Goal: Task Accomplishment & Management: Manage account settings

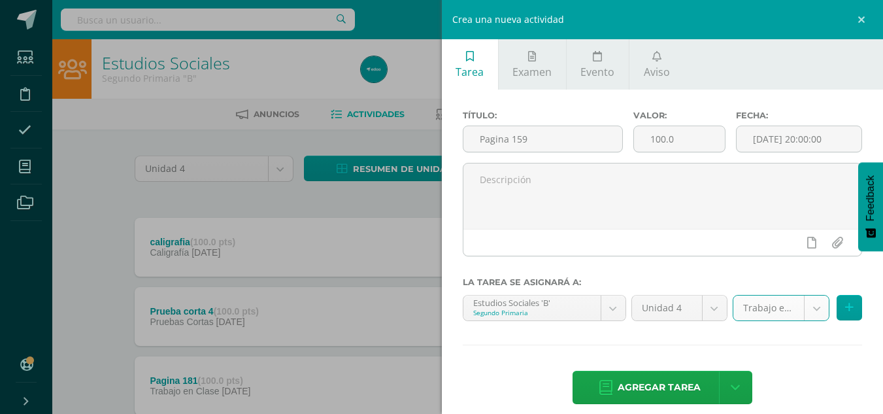
select select "233888"
click at [857, 20] on link at bounding box center [863, 19] width 39 height 39
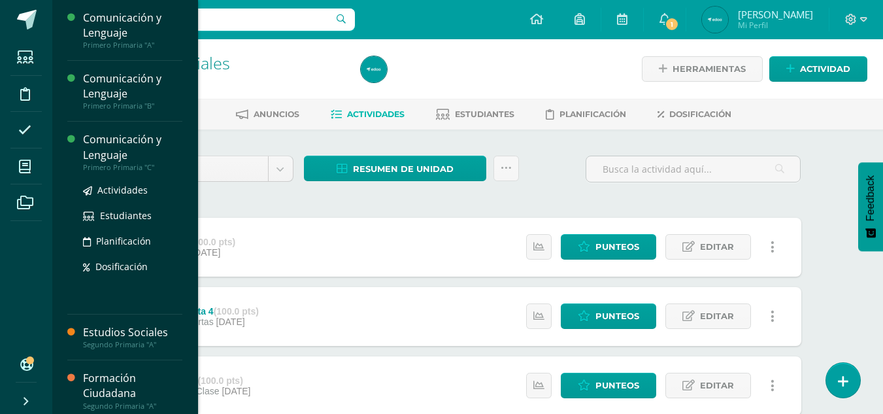
click at [112, 144] on div "Comunicación y Lenguaje" at bounding box center [132, 147] width 99 height 30
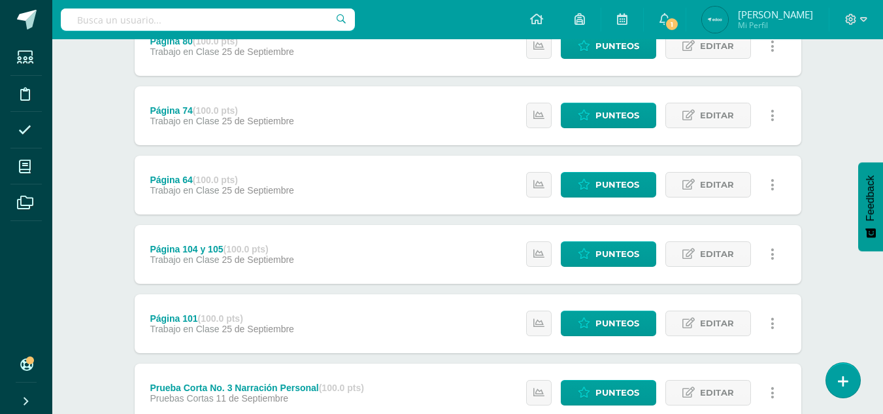
scroll to position [783, 0]
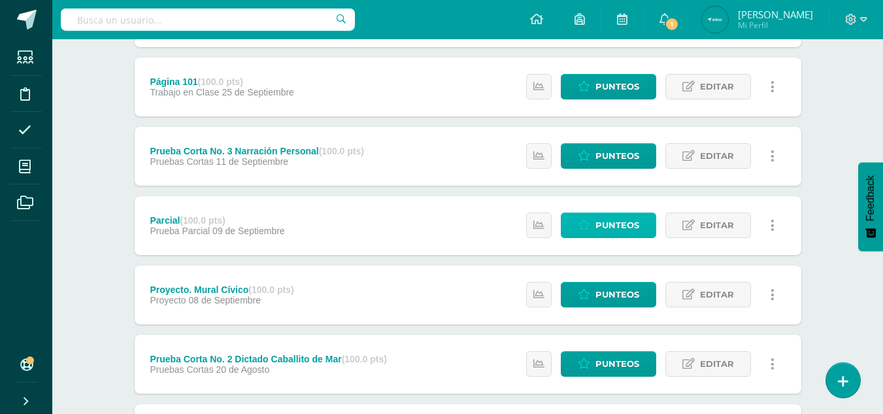
click at [597, 220] on span "Punteos" at bounding box center [617, 225] width 44 height 24
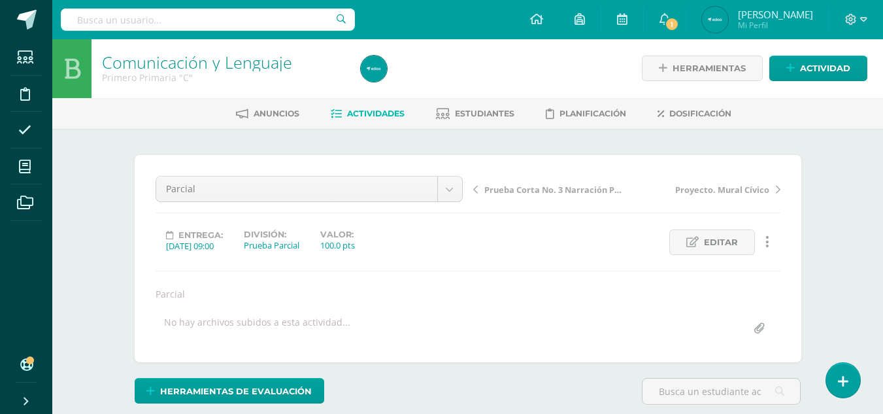
scroll to position [1, 0]
drag, startPoint x: 880, startPoint y: 78, endPoint x: 888, endPoint y: 117, distance: 39.5
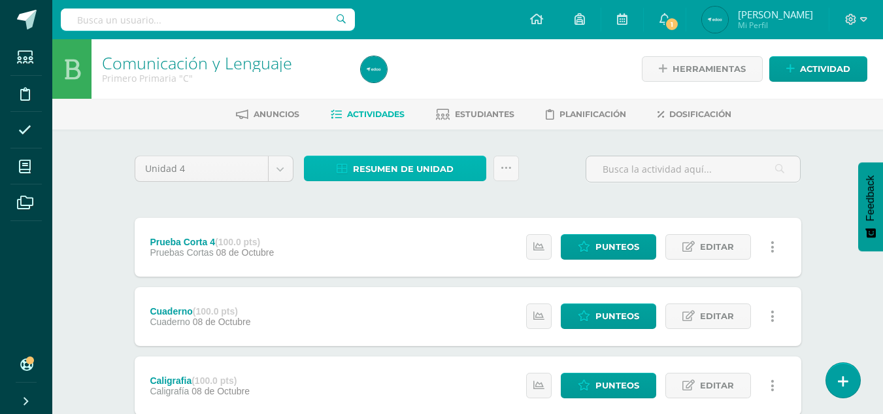
click at [357, 173] on span "Resumen de unidad" at bounding box center [403, 169] width 101 height 24
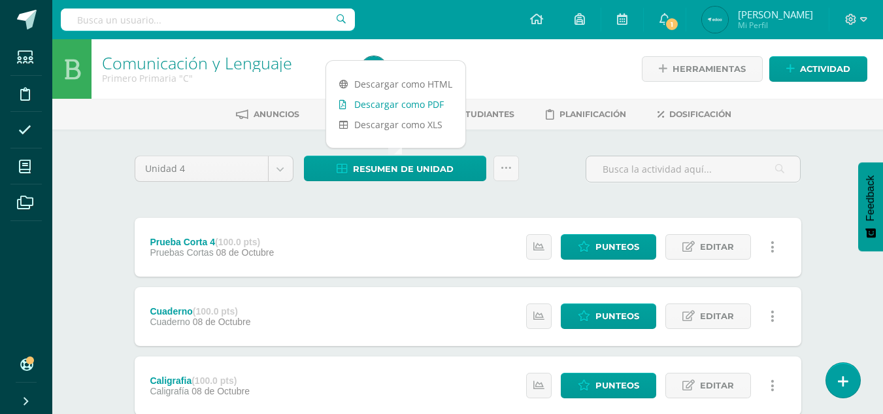
click at [414, 97] on link "Descargar como PDF" at bounding box center [395, 104] width 139 height 20
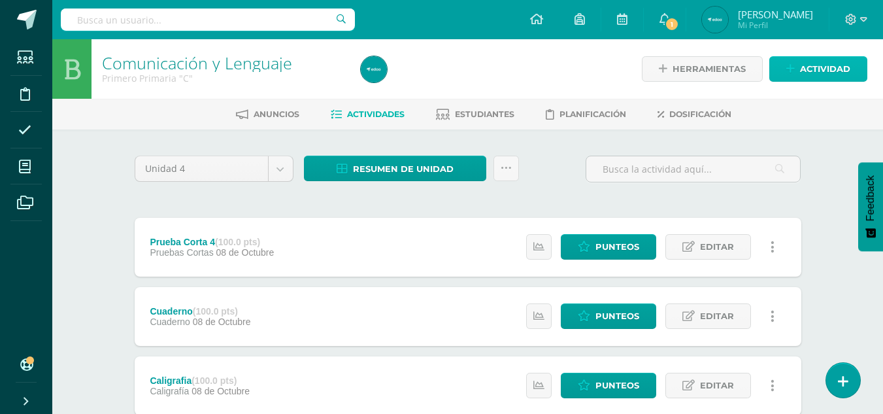
click at [790, 66] on icon at bounding box center [790, 68] width 8 height 11
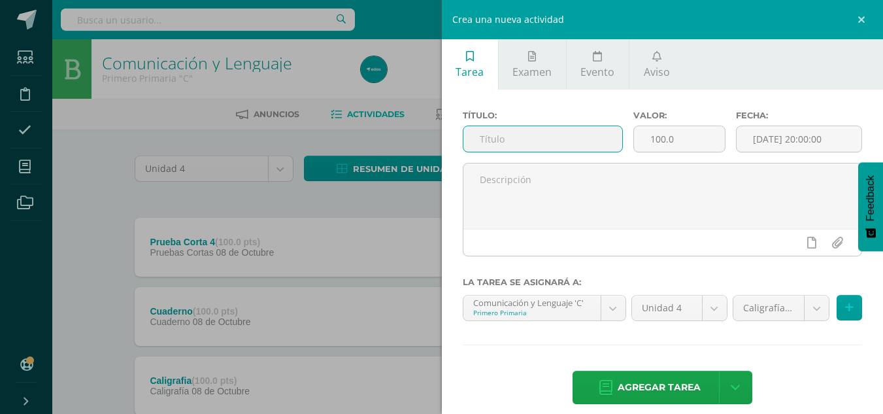
click at [548, 139] on input "text" at bounding box center [542, 138] width 159 height 25
type input "Examen final"
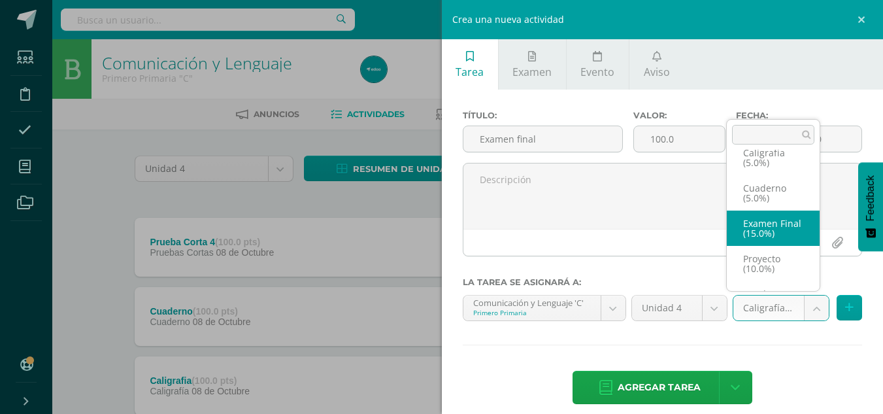
select select "233877"
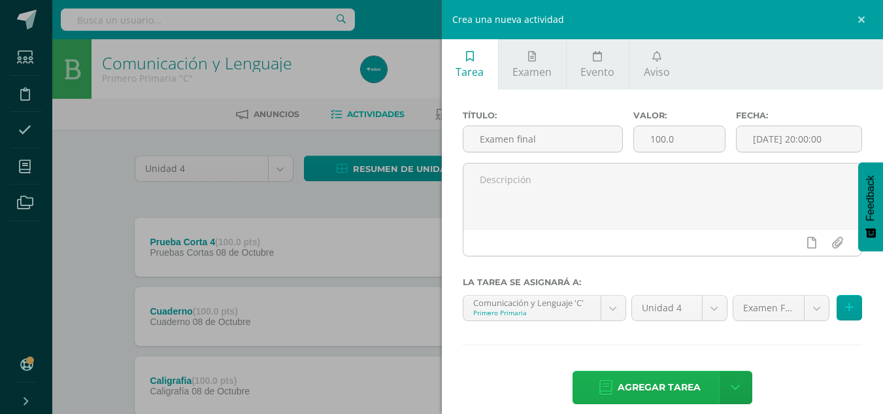
click at [637, 386] on span "Agregar tarea" at bounding box center [658, 387] width 83 height 32
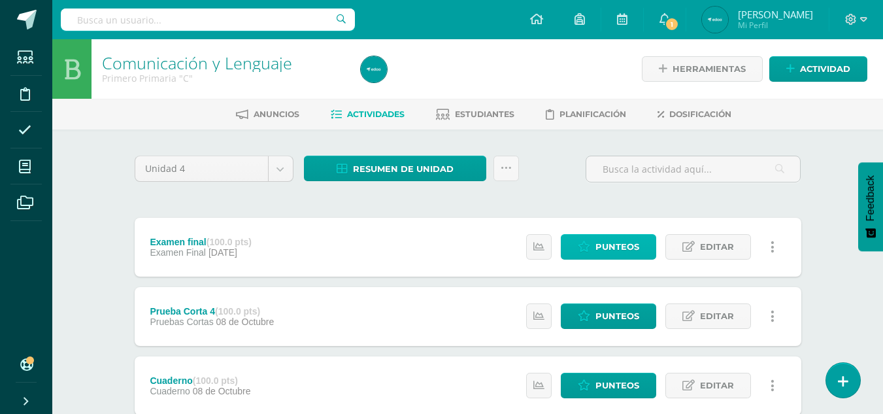
click at [593, 241] on link "Punteos" at bounding box center [608, 246] width 95 height 25
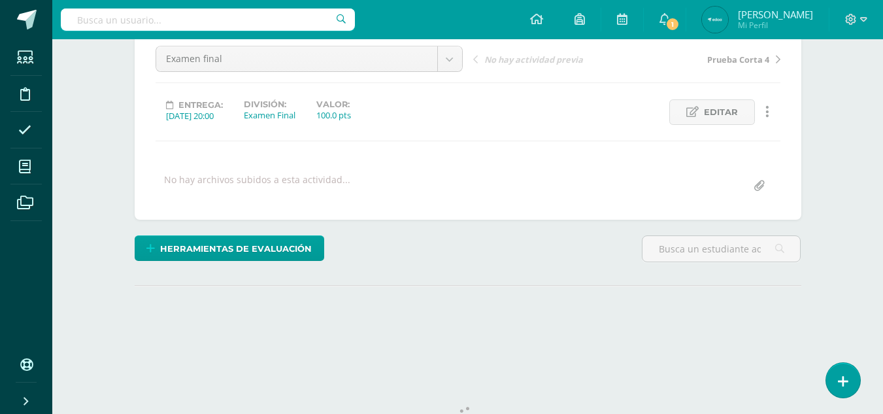
scroll to position [182, 0]
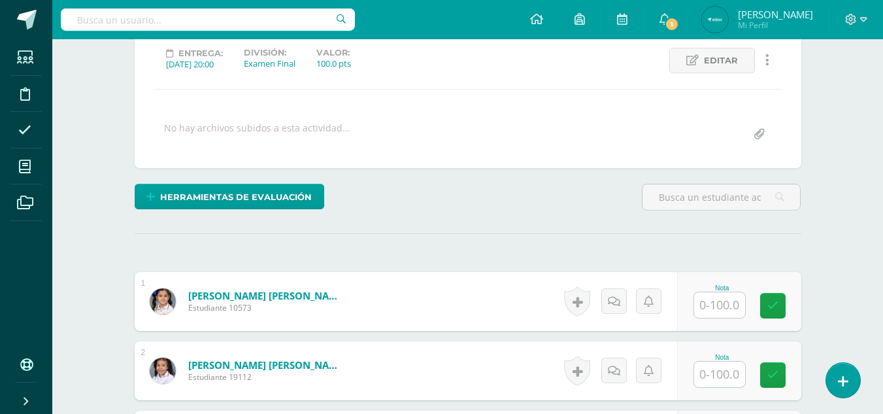
drag, startPoint x: 888, startPoint y: 107, endPoint x: 857, endPoint y: 285, distance: 180.5
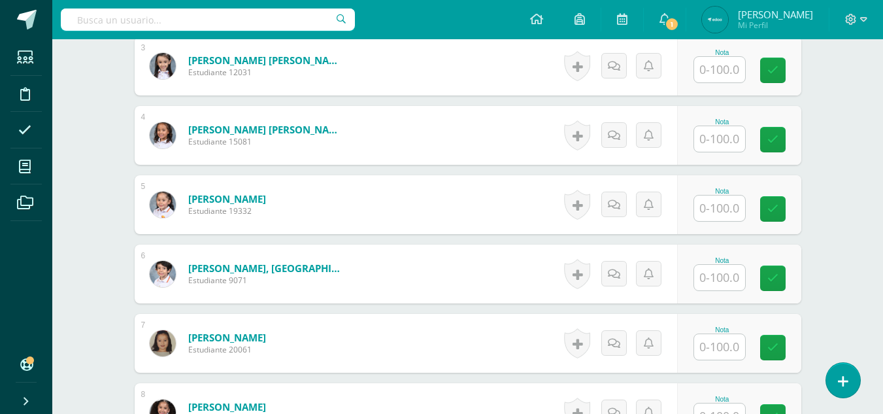
scroll to position [557, 0]
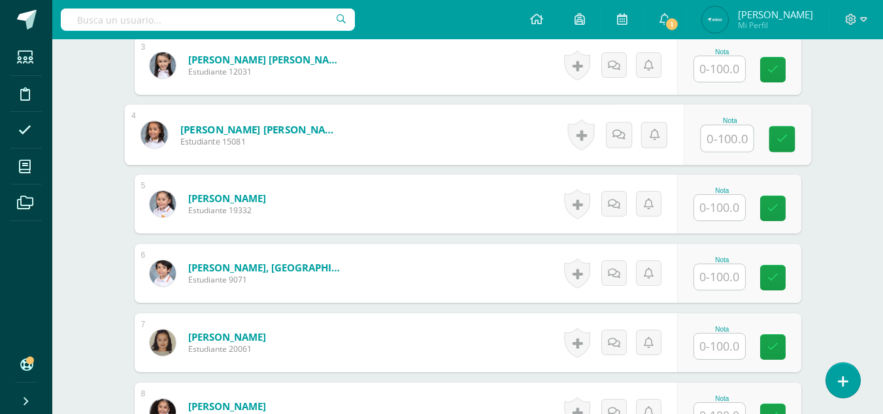
click at [719, 138] on input "text" at bounding box center [726, 138] width 52 height 26
type input "96"
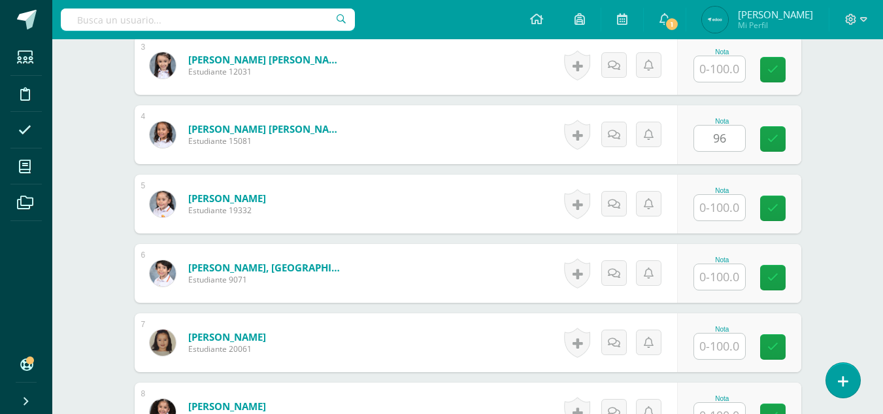
click at [853, 142] on div "Comunicación y Lenguaje Primero Primaria "C" Herramientas Detalle de asistencia…" at bounding box center [467, 348] width 831 height 1732
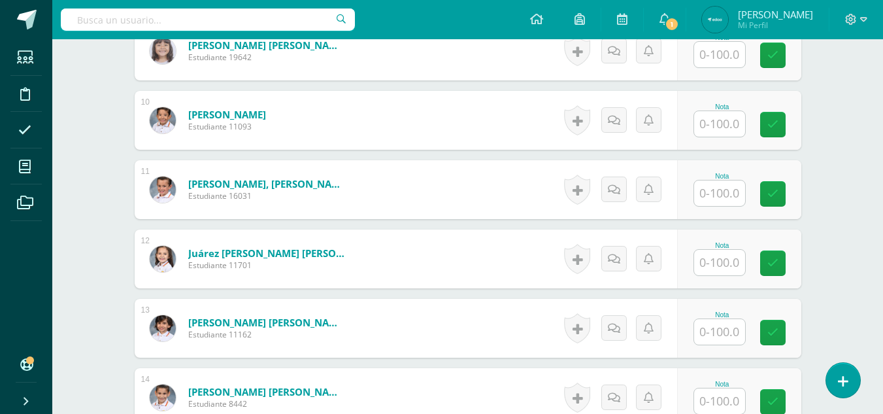
scroll to position [987, 0]
click at [712, 327] on input "text" at bounding box center [719, 331] width 51 height 25
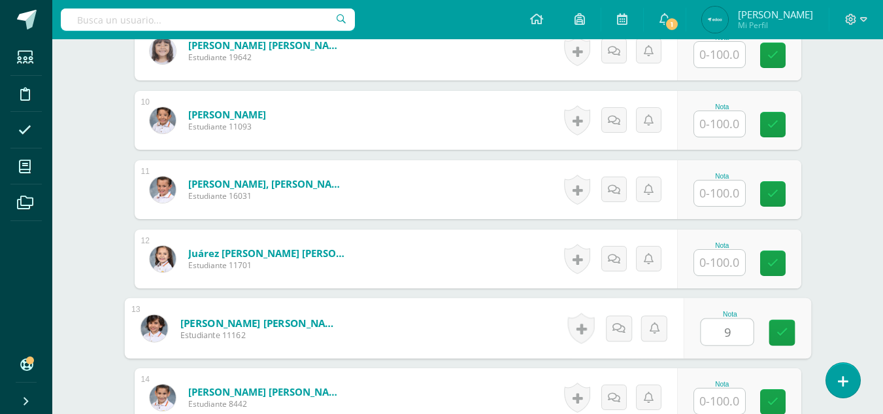
type input "96"
click at [790, 328] on link at bounding box center [781, 333] width 26 height 26
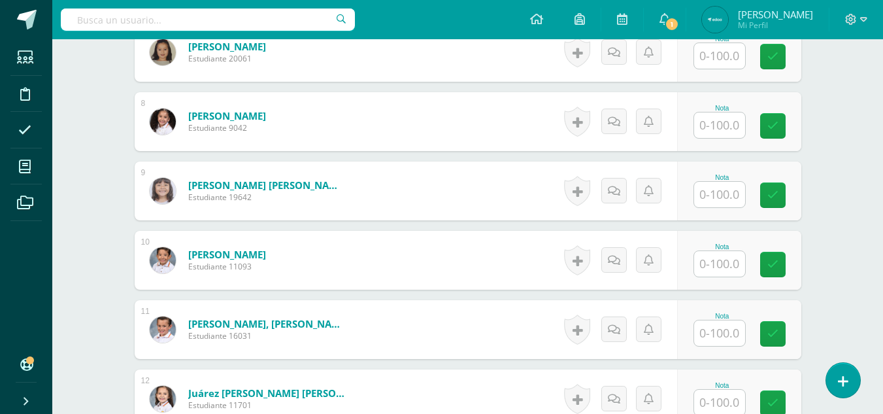
scroll to position [838, 0]
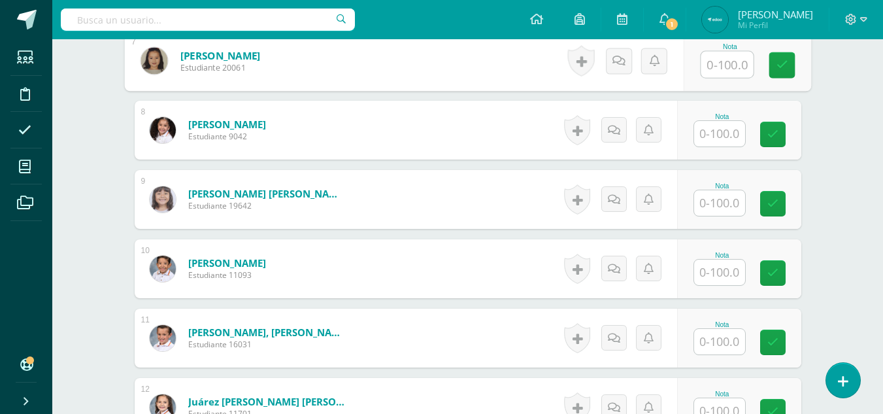
click at [716, 63] on input "text" at bounding box center [726, 65] width 52 height 26
type input "90"
click at [853, 91] on div "Comunicación y Lenguaje Primero Primaria "C" Herramientas Detalle de asistencia…" at bounding box center [467, 67] width 831 height 1732
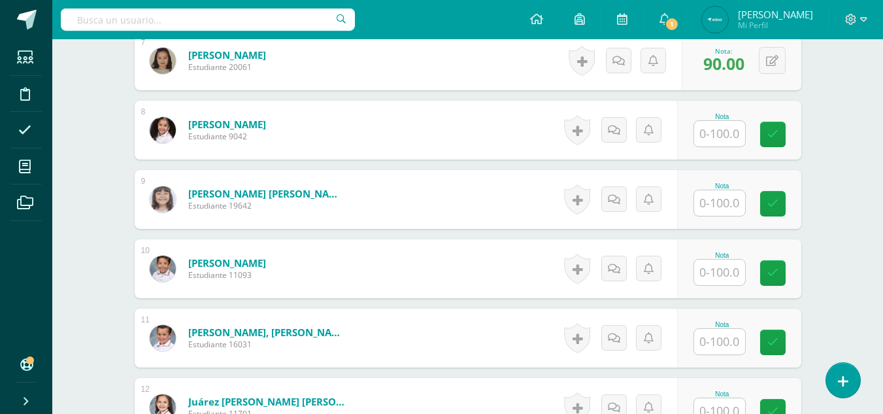
click at [712, 200] on input "text" at bounding box center [719, 202] width 51 height 25
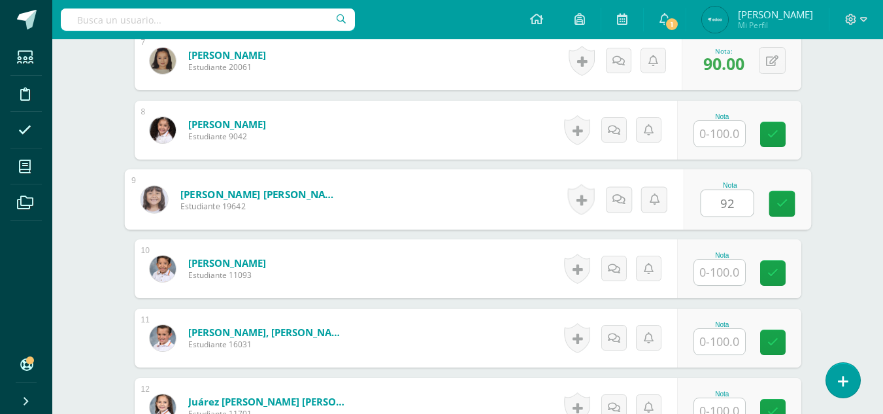
type input "92"
click at [840, 208] on div "Comunicación y Lenguaje Primero Primaria "C" Herramientas Detalle de asistencia…" at bounding box center [467, 67] width 831 height 1732
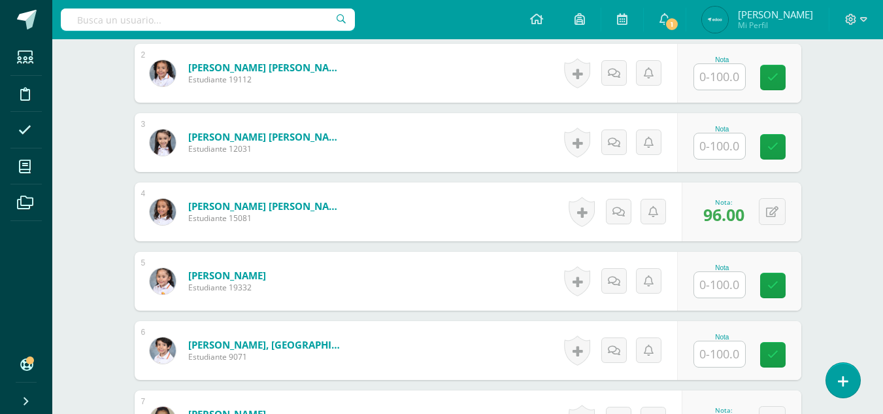
scroll to position [414, 0]
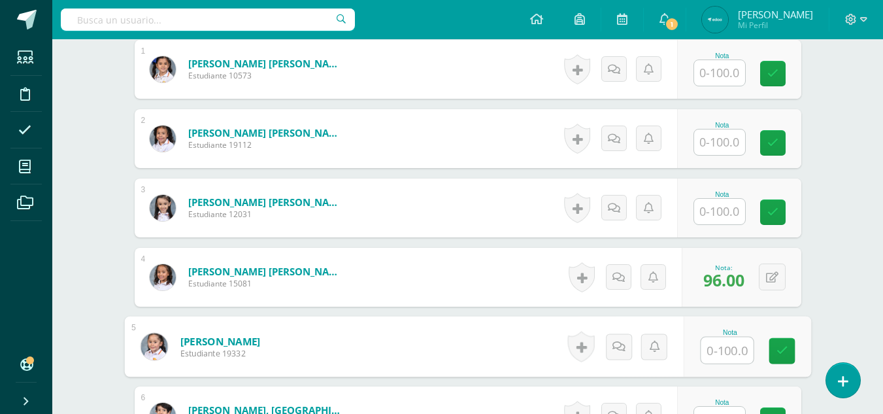
click at [711, 348] on input "text" at bounding box center [726, 350] width 52 height 26
type input "89"
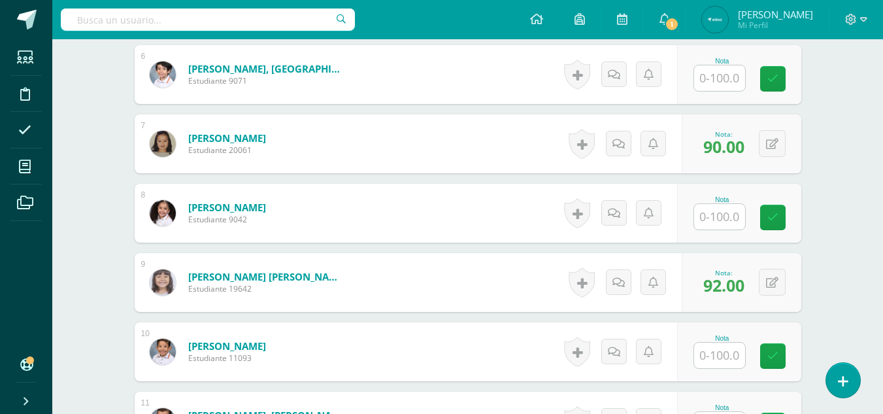
scroll to position [746, 0]
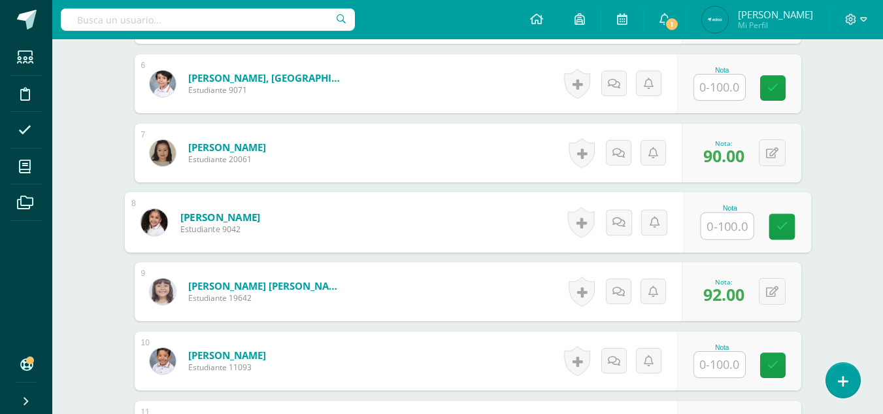
click at [726, 226] on input "text" at bounding box center [726, 226] width 52 height 26
type input "88"
click at [837, 144] on div "Comunicación y Lenguaje Primero Primaria "C" Herramientas Detalle de asistencia…" at bounding box center [467, 159] width 831 height 1732
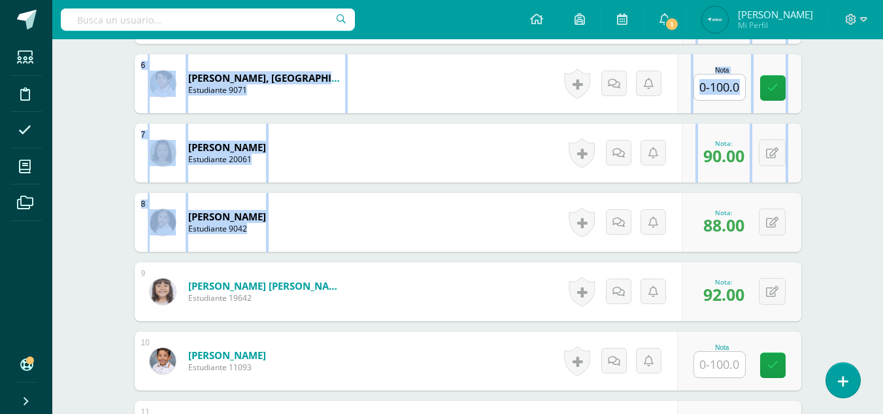
drag, startPoint x: 882, startPoint y: 197, endPoint x: 891, endPoint y: 41, distance: 155.7
click at [882, 41] on html "Estudiantes Disciplina Asistencia Mis cursos Archivos Soporte Ayuda Reportar un…" at bounding box center [441, 139] width 883 height 1771
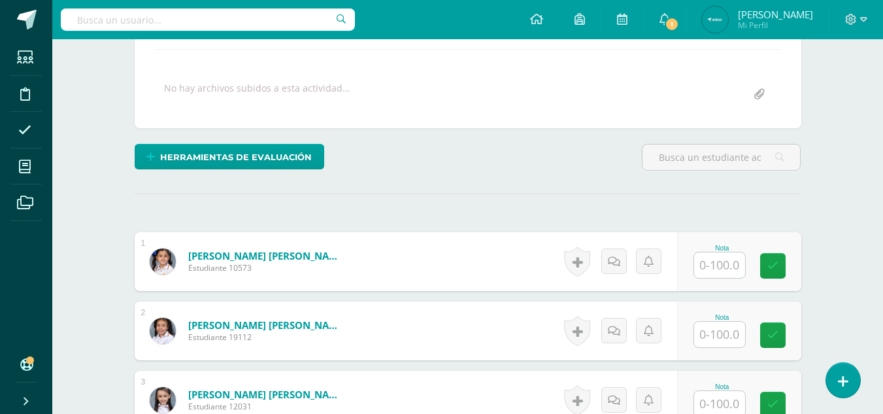
scroll to position [303, 0]
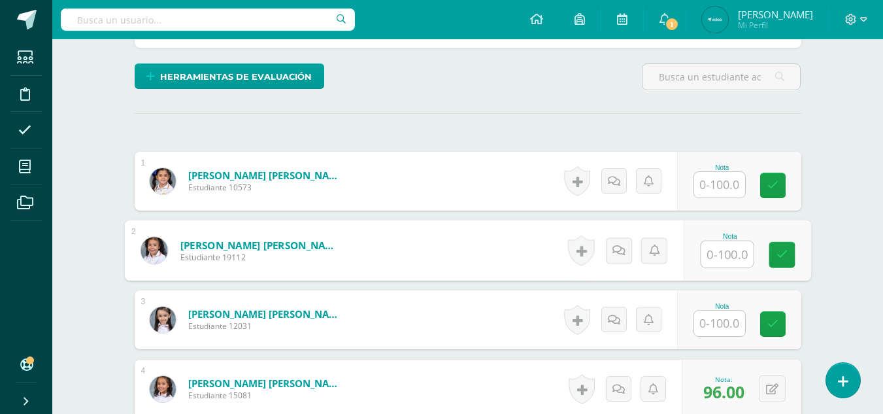
click at [734, 254] on input "text" at bounding box center [726, 254] width 52 height 26
type input "88"
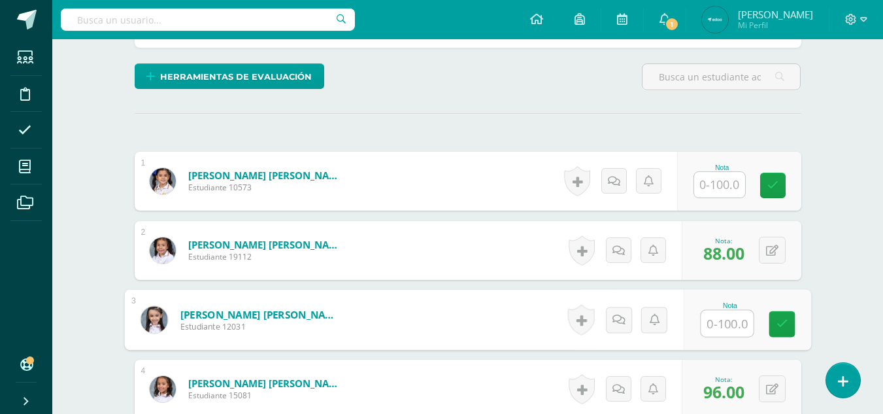
click at [724, 318] on input "text" at bounding box center [726, 323] width 52 height 26
type input "86"
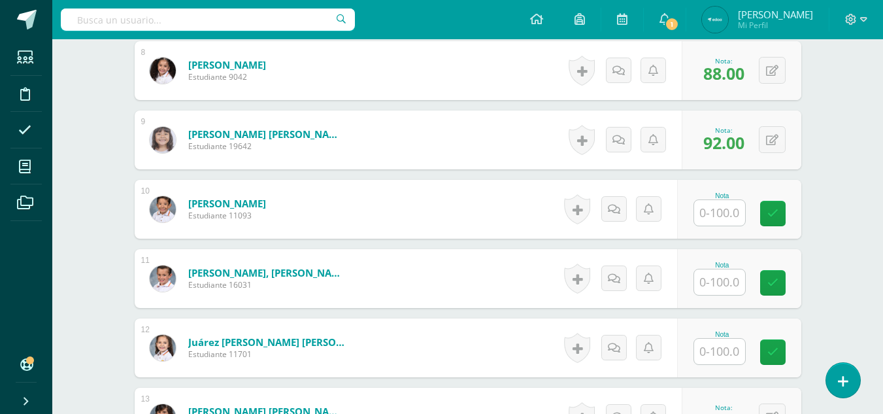
scroll to position [895, 0]
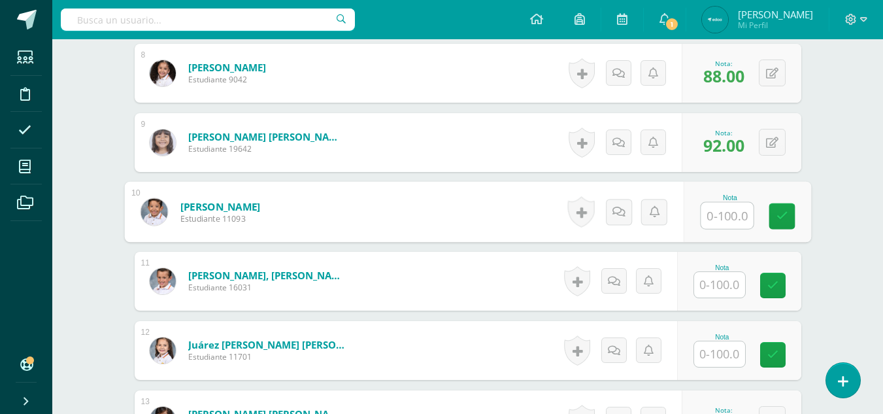
click at [721, 210] on input "text" at bounding box center [726, 216] width 52 height 26
type input "86"
click at [843, 152] on div "Comunicación y Lenguaje Primero Primaria "C" Herramientas Detalle de asistencia…" at bounding box center [467, 10] width 831 height 1732
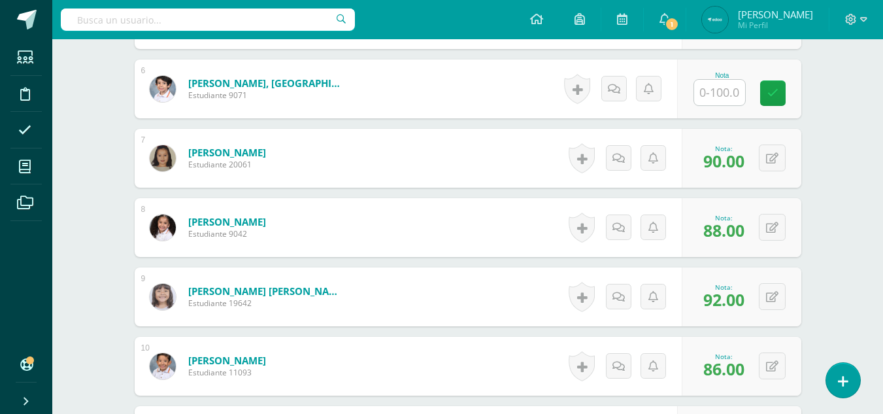
scroll to position [699, 0]
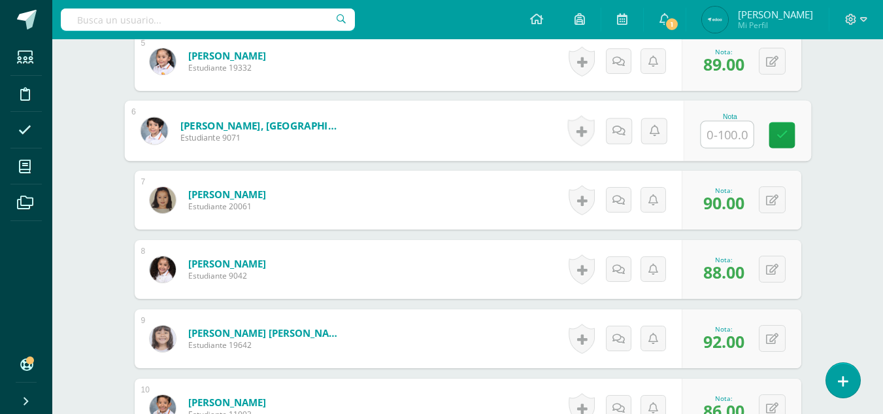
click at [726, 143] on input "text" at bounding box center [726, 135] width 52 height 26
type input "84"
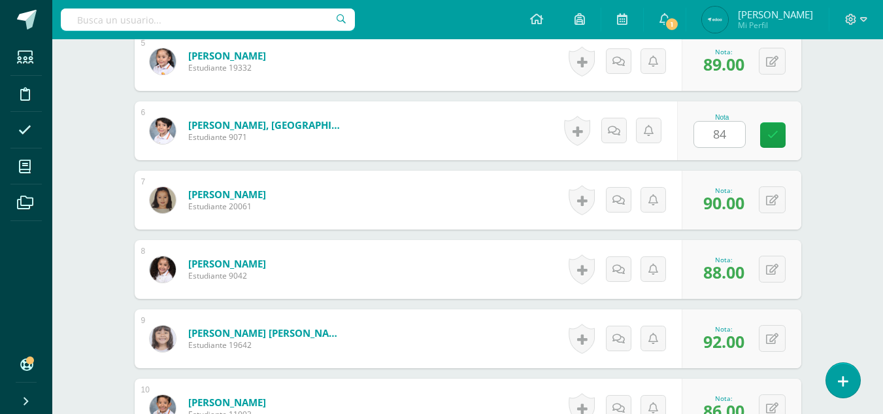
click at [855, 121] on div "Comunicación y Lenguaje Primero Primaria "C" Herramientas Detalle de asistencia…" at bounding box center [467, 206] width 831 height 1732
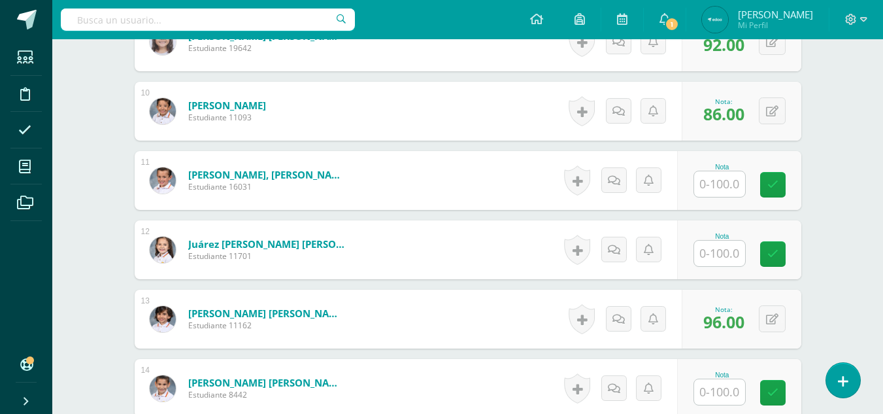
scroll to position [1040, 0]
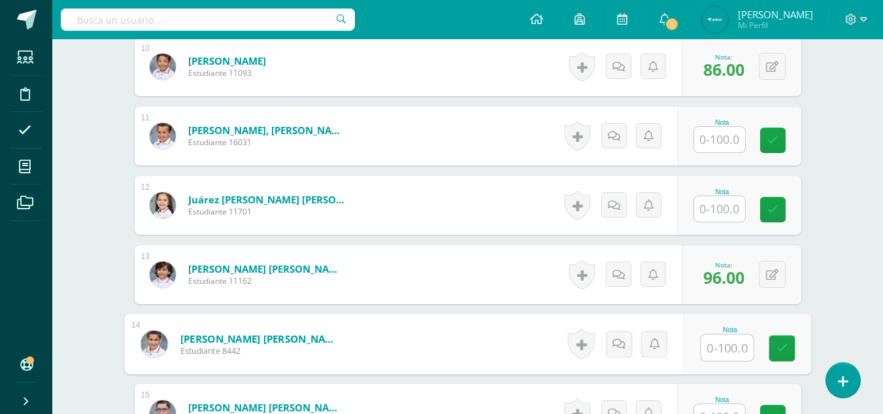
click at [716, 352] on input "text" at bounding box center [726, 348] width 52 height 26
type input "80"
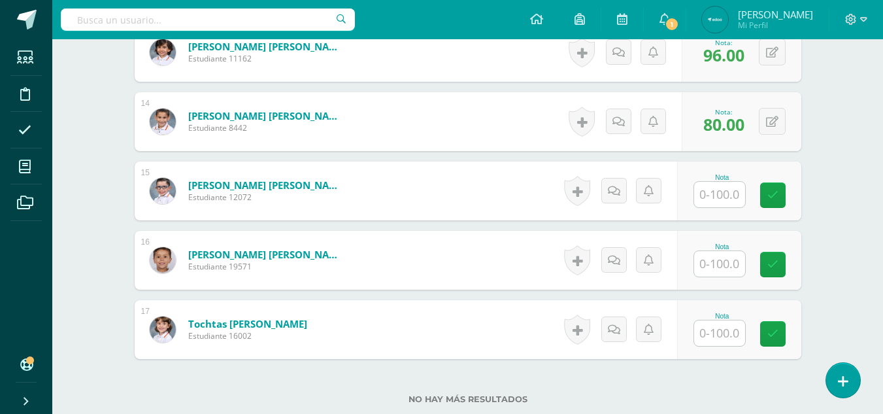
scroll to position [1236, 0]
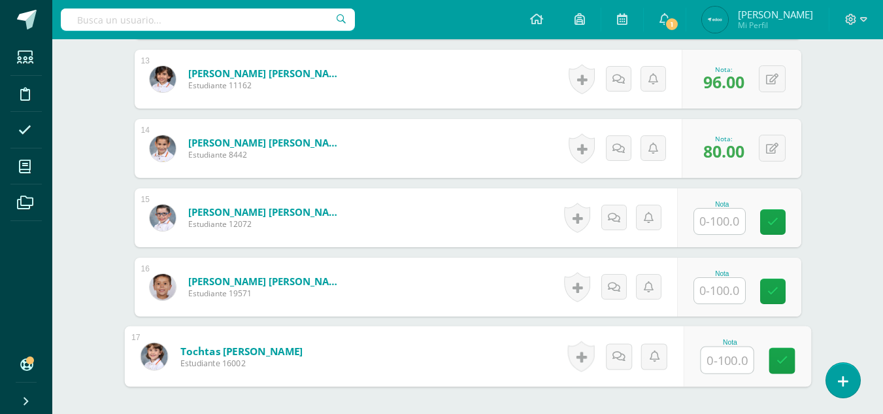
click at [716, 365] on input "text" at bounding box center [726, 360] width 52 height 26
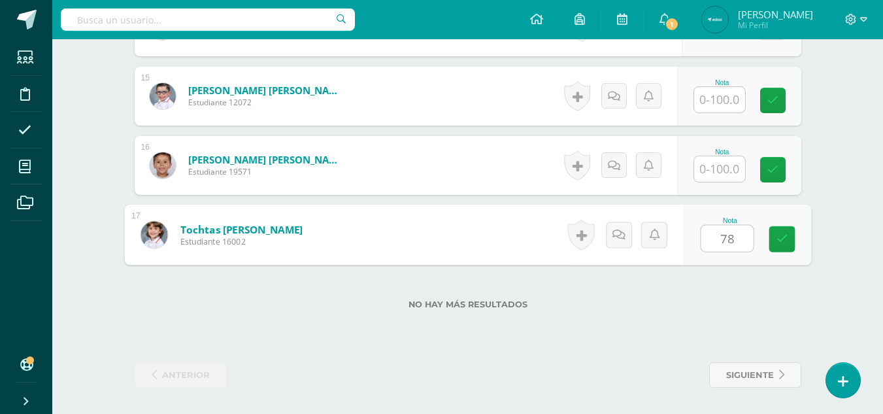
scroll to position [1212, 0]
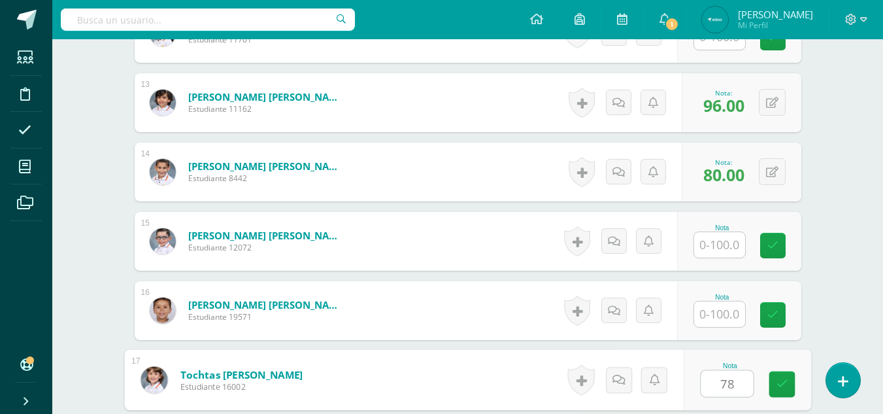
type input "78"
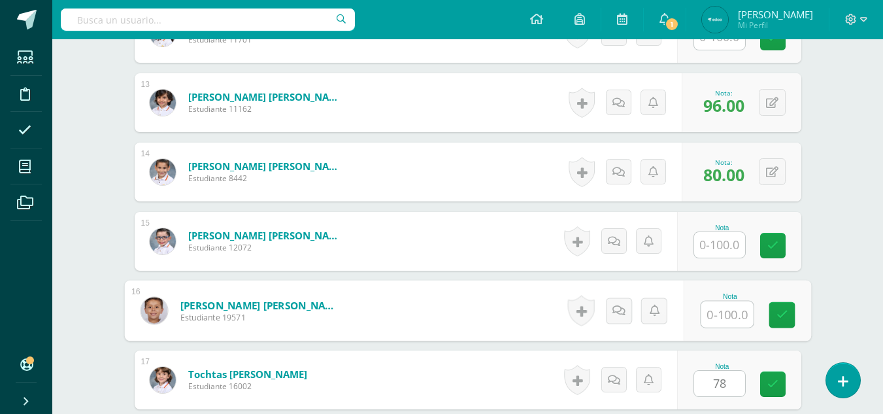
click at [730, 314] on input "text" at bounding box center [726, 314] width 52 height 26
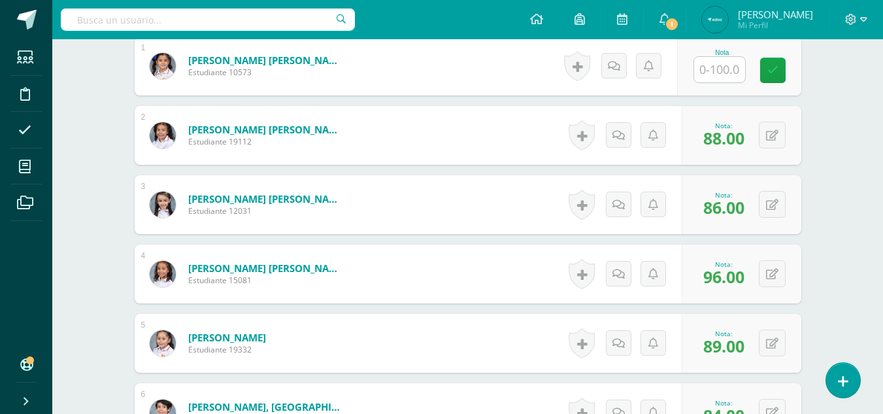
scroll to position [344, 0]
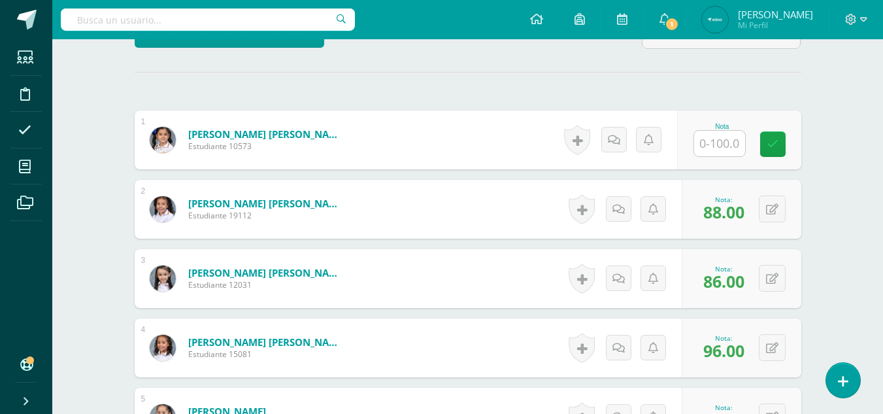
type input "73"
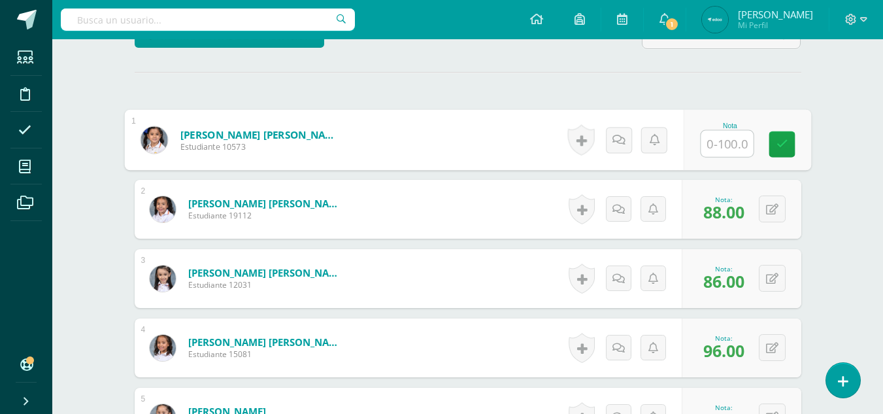
click at [723, 143] on input "text" at bounding box center [726, 144] width 52 height 26
type input "71"
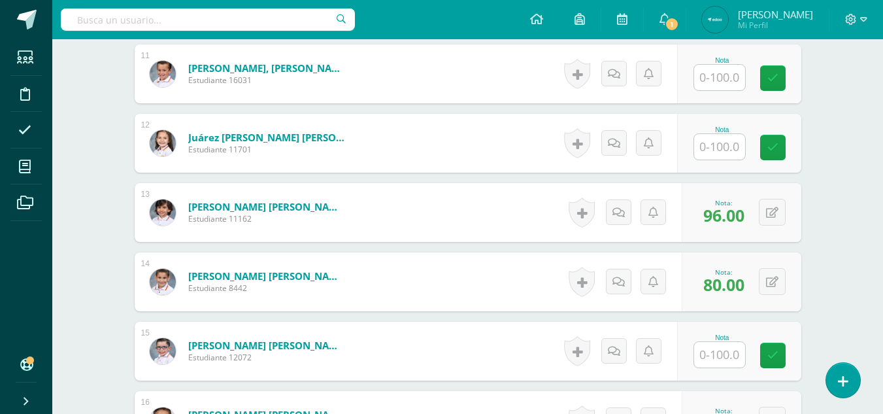
scroll to position [1226, 0]
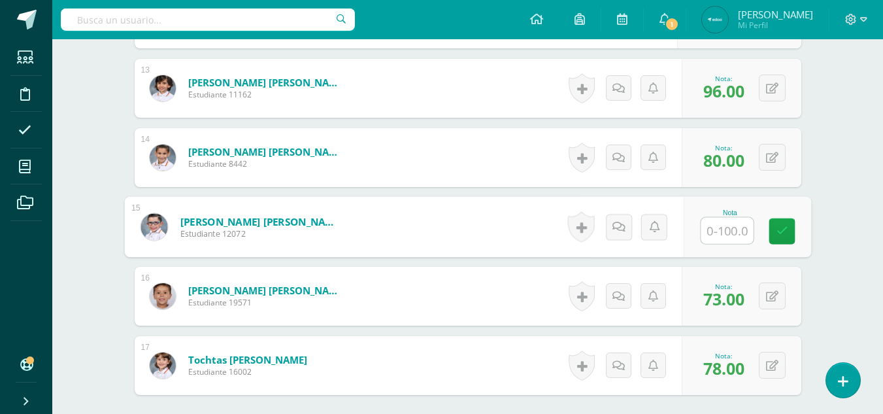
click at [726, 230] on input "text" at bounding box center [726, 231] width 52 height 26
type input "82"
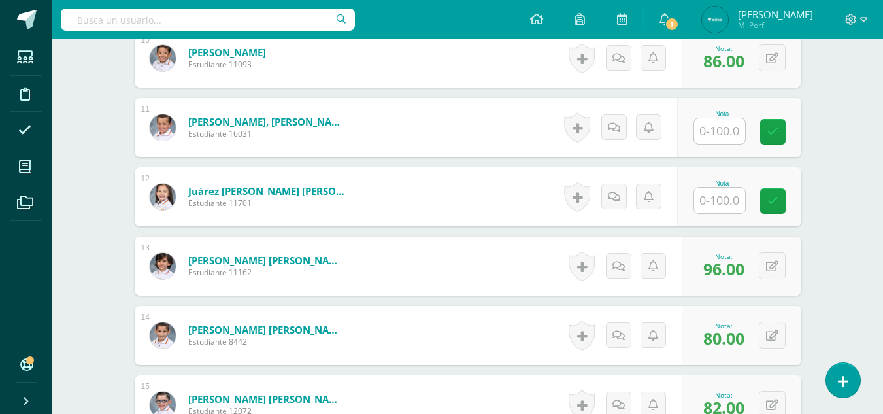
scroll to position [1052, 0]
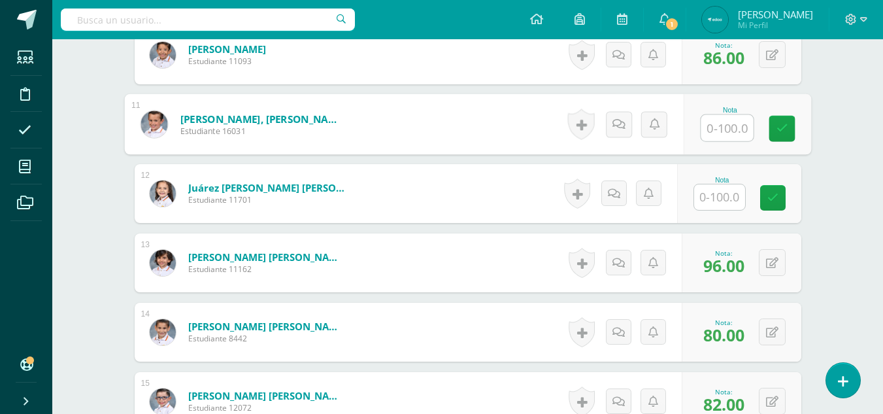
click at [716, 126] on input "text" at bounding box center [726, 128] width 52 height 26
type input "85"
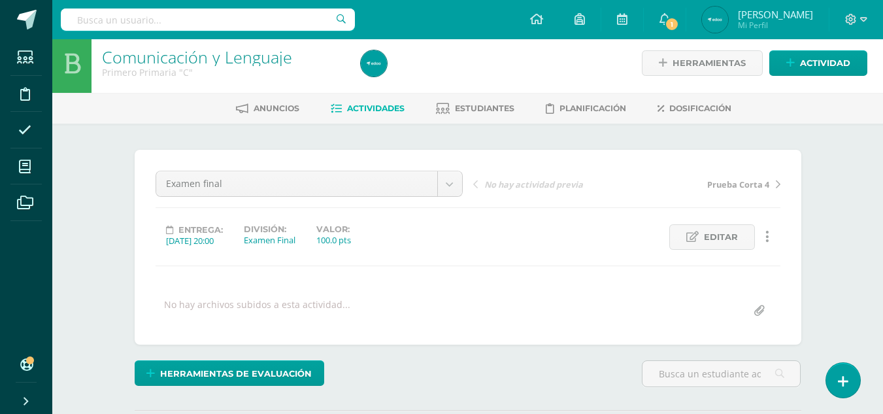
scroll to position [0, 0]
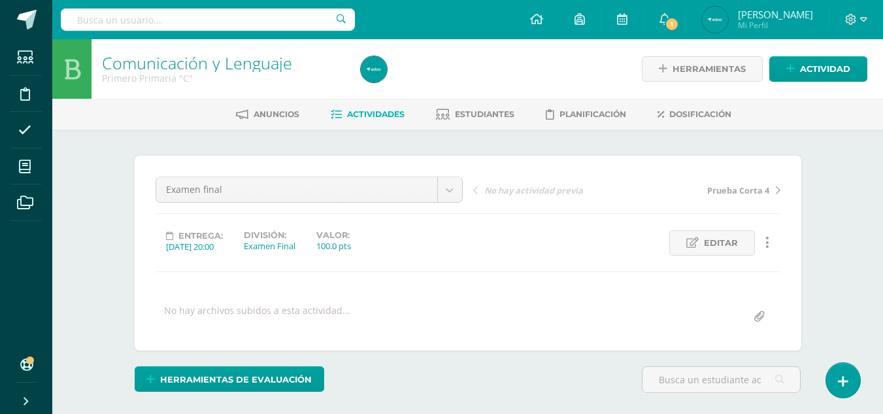
click at [363, 114] on span "Actividades" at bounding box center [376, 114] width 58 height 10
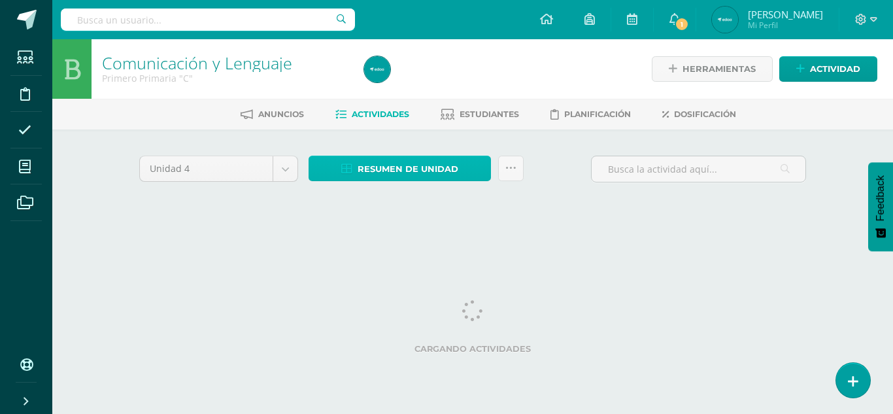
click at [370, 163] on span "Resumen de unidad" at bounding box center [407, 169] width 101 height 24
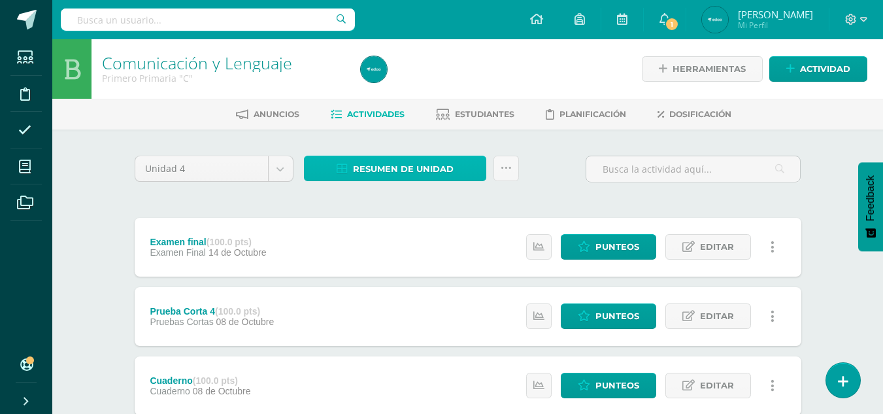
click at [358, 164] on span "Resumen de unidad" at bounding box center [403, 169] width 101 height 24
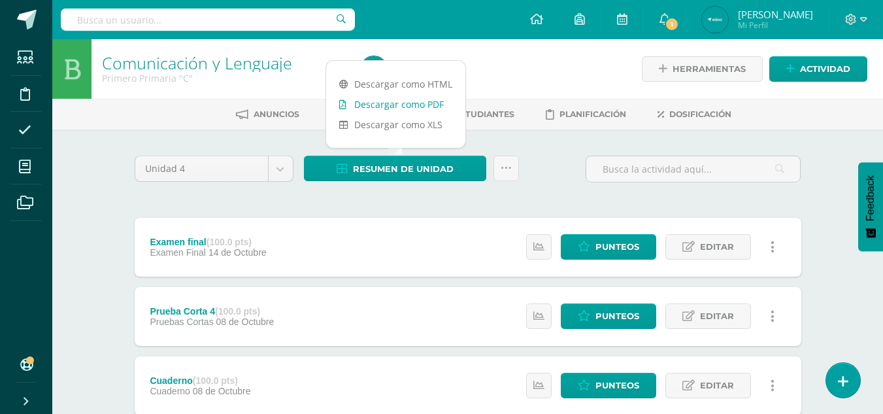
click at [397, 105] on link "Descargar como PDF" at bounding box center [395, 104] width 139 height 20
